Goal: Find specific page/section

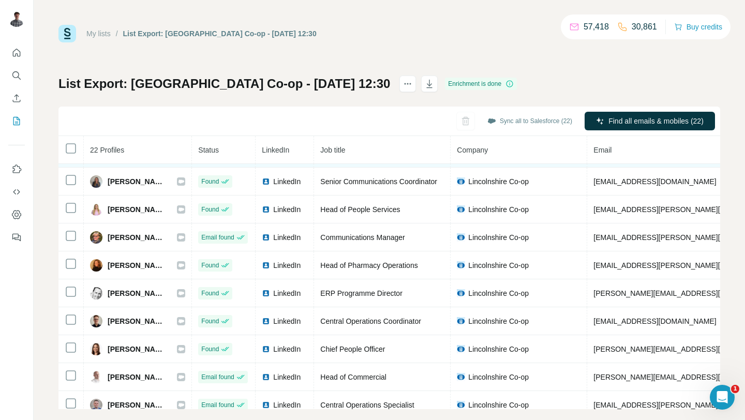
scroll to position [54, 0]
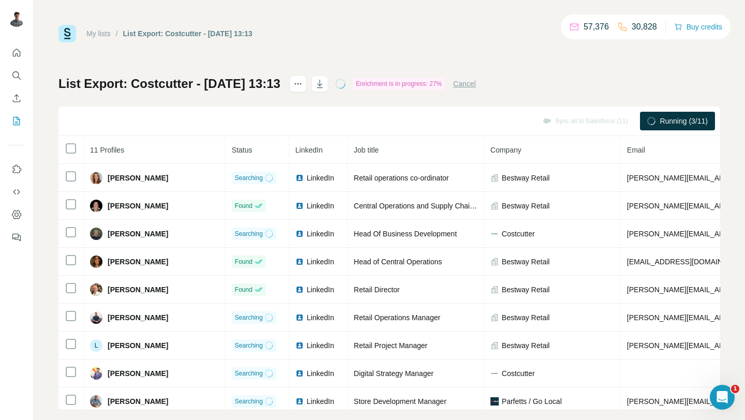
click at [157, 111] on div "Sync all to Salesforce (11) Running (3/11)" at bounding box center [389, 121] width 662 height 29
click at [56, 78] on div "My lists / List Export: Costcutter - 07/10/2025 13:13 57,375 30,828 Buy credits…" at bounding box center [389, 210] width 711 height 420
drag, startPoint x: 307, startPoint y: 84, endPoint x: 57, endPoint y: 81, distance: 249.9
click at [57, 81] on div "My lists / List Export: Costcutter - 07/10/2025 13:13 57,374 30,827 Buy credits…" at bounding box center [389, 210] width 711 height 420
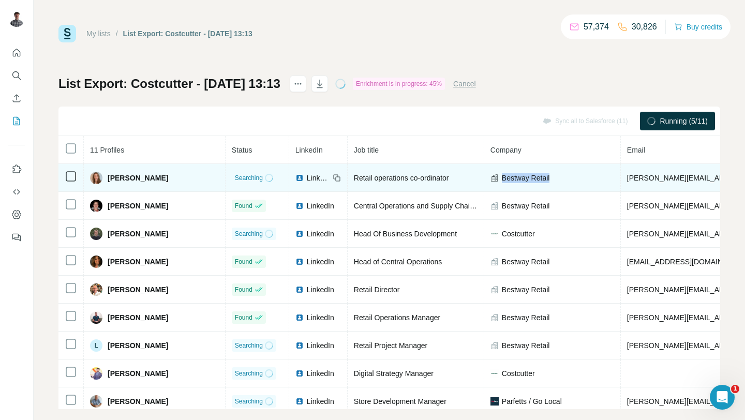
drag, startPoint x: 532, startPoint y: 180, endPoint x: 462, endPoint y: 180, distance: 70.4
click at [490, 180] on div "Bestway Retail" at bounding box center [552, 178] width 124 height 10
copy span "Bestway Retail"
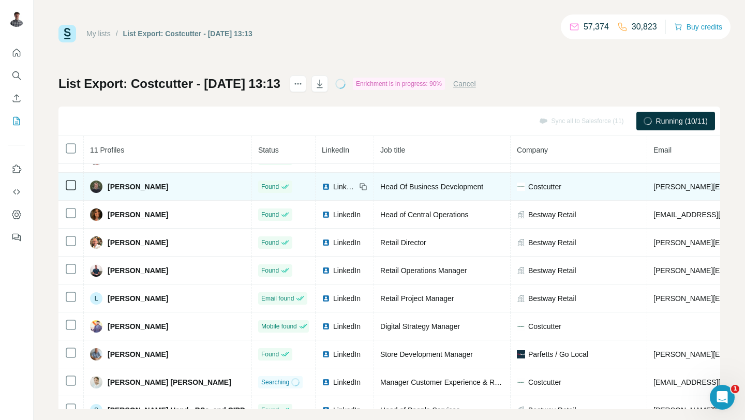
scroll to position [59, 0]
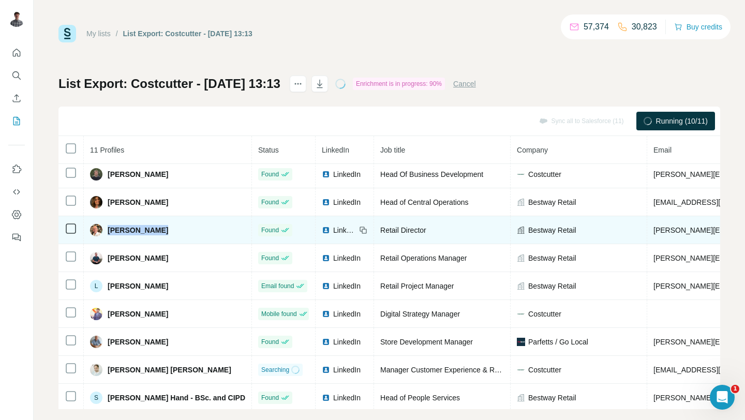
drag, startPoint x: 163, startPoint y: 230, endPoint x: 108, endPoint y: 230, distance: 55.4
click at [108, 230] on div "[PERSON_NAME]" at bounding box center [167, 230] width 155 height 12
copy span "[PERSON_NAME]"
